Goal: Navigation & Orientation: Find specific page/section

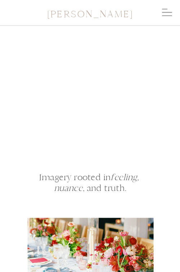
click at [167, 8] on icon at bounding box center [167, 12] width 10 height 11
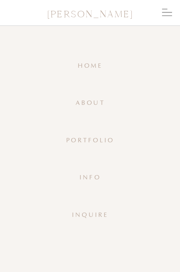
click at [167, 8] on icon at bounding box center [167, 12] width 10 height 11
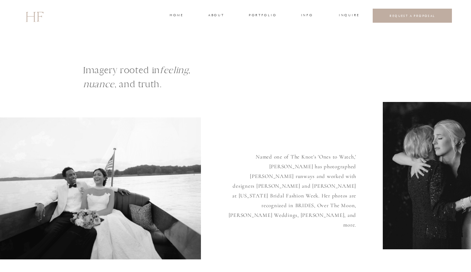
scroll to position [3, 0]
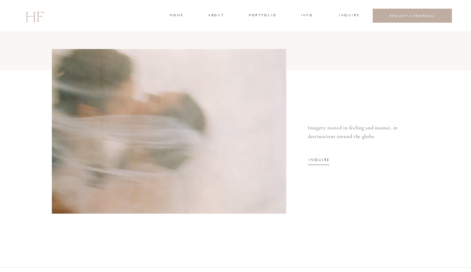
scroll to position [2387, 0]
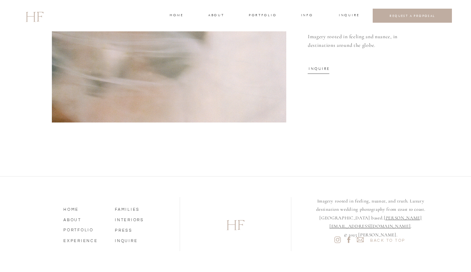
click at [79, 218] on nav "ABOUT" at bounding box center [83, 219] width 41 height 6
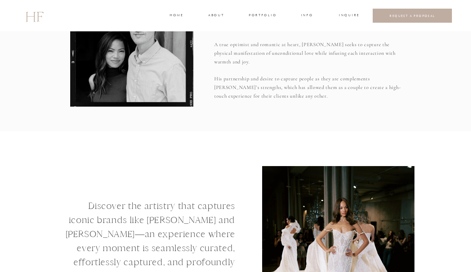
scroll to position [715, 0]
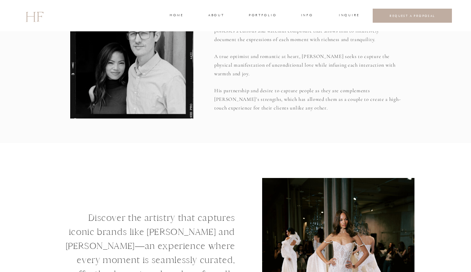
click at [267, 13] on h3 "portfolio" at bounding box center [262, 16] width 27 height 6
click at [264, 31] on h3 "WEDDINGS" at bounding box center [262, 32] width 25 height 6
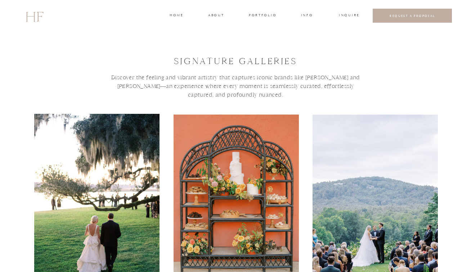
click at [40, 28] on div at bounding box center [235, 15] width 471 height 31
click at [40, 23] on h2 "HF" at bounding box center [34, 15] width 18 height 21
